Goal: Find specific page/section: Find specific page/section

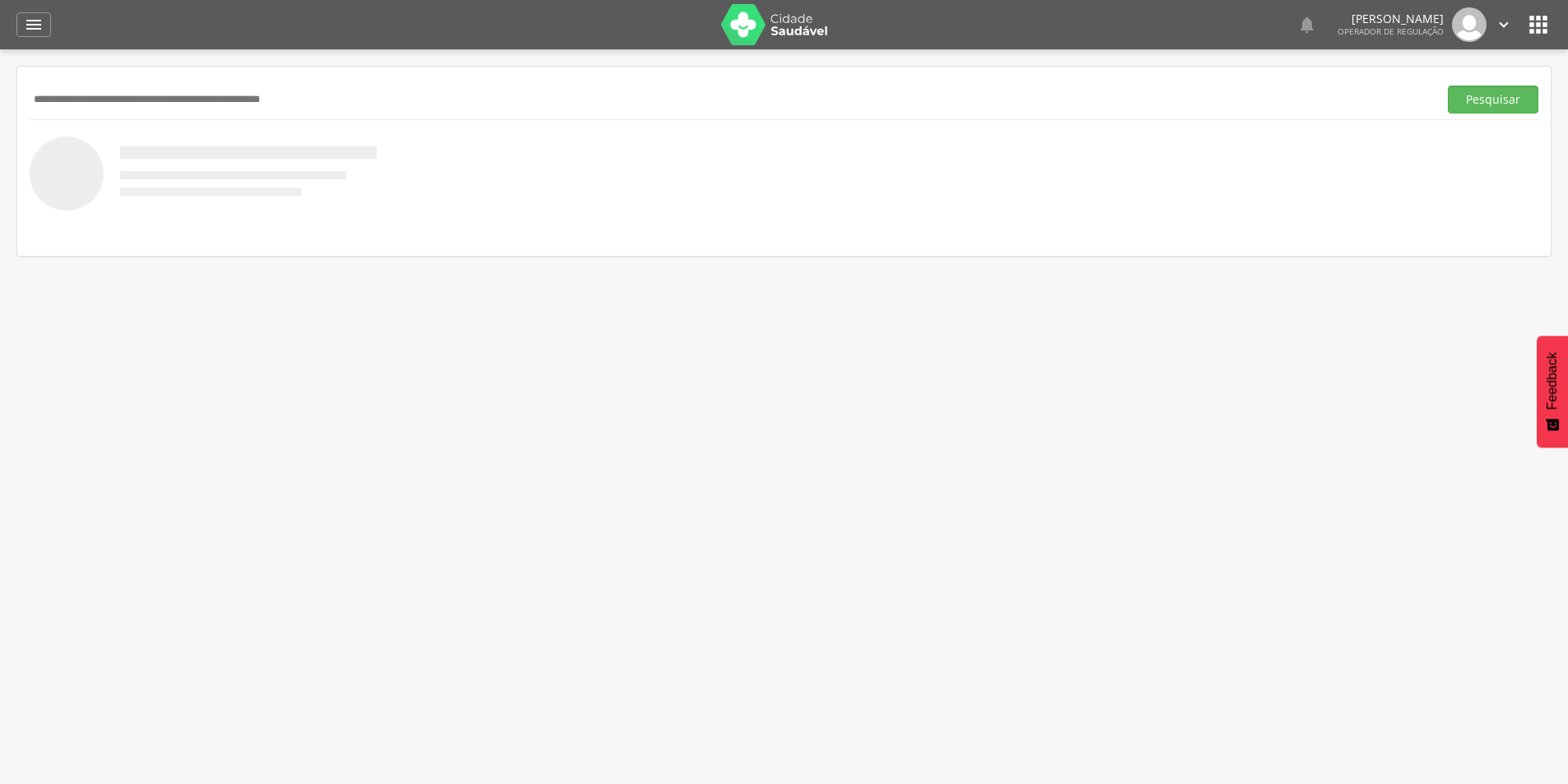
click at [204, 218] on nav at bounding box center [784, 227] width 1509 height 33
click at [1536, 29] on icon "" at bounding box center [1539, 25] width 27 height 27
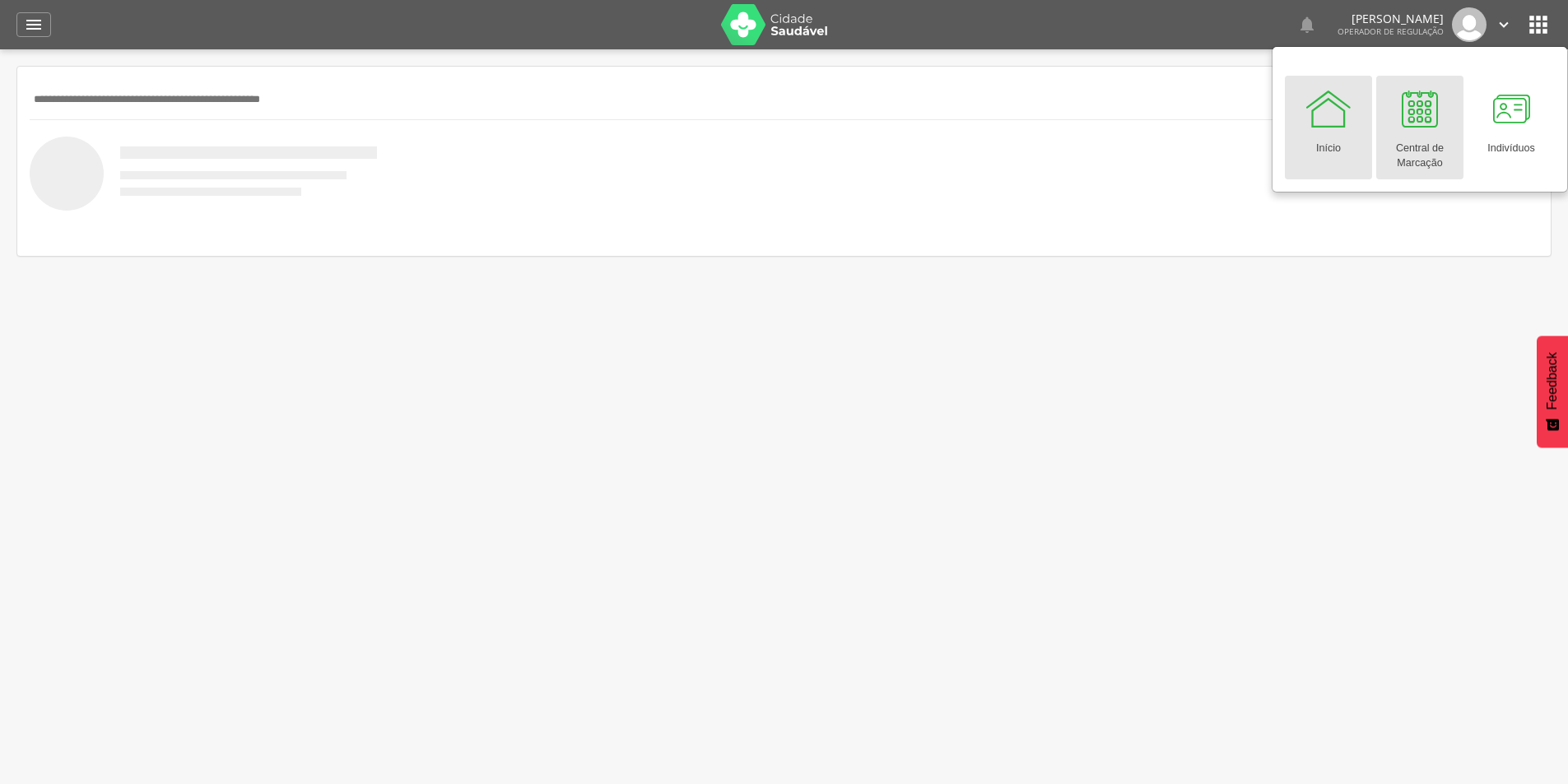
click at [1414, 127] on div at bounding box center [1419, 108] width 49 height 49
